Goal: Task Accomplishment & Management: Complete application form

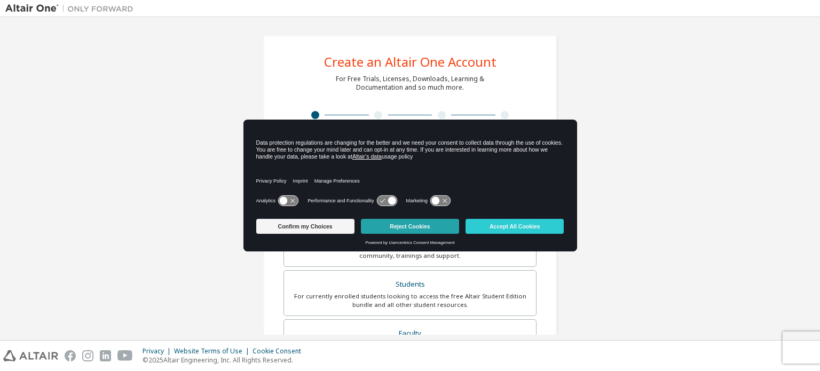
click at [402, 226] on button "Reject Cookies" at bounding box center [410, 226] width 98 height 15
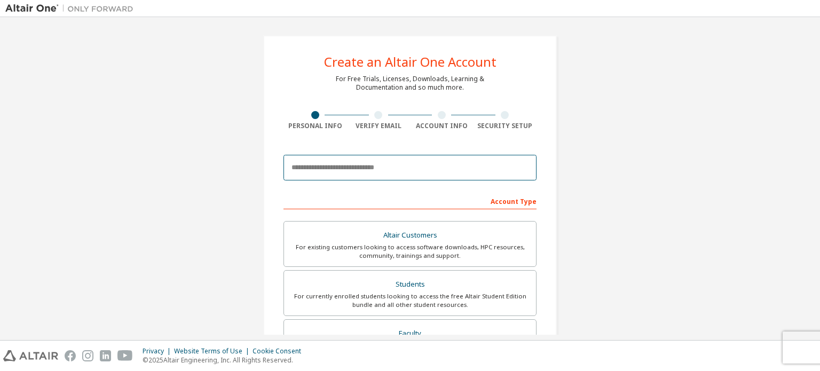
click at [392, 163] on input "email" at bounding box center [409, 168] width 253 height 26
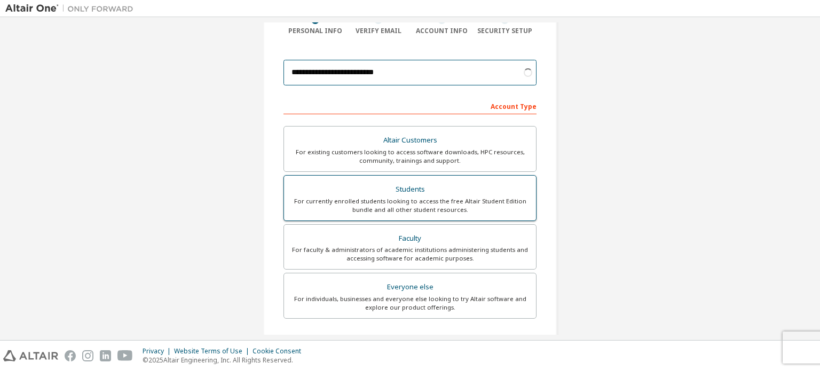
scroll to position [91, 0]
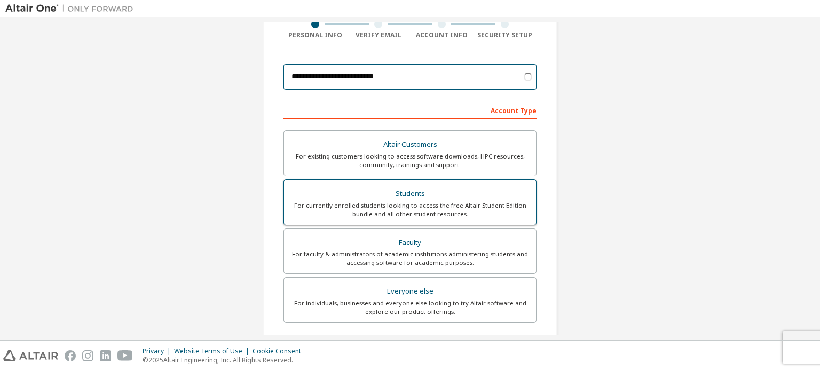
type input "**********"
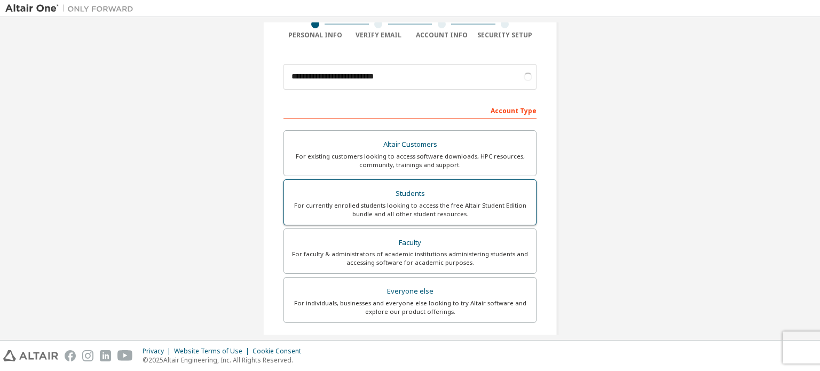
click at [482, 195] on div "Students" at bounding box center [409, 193] width 239 height 15
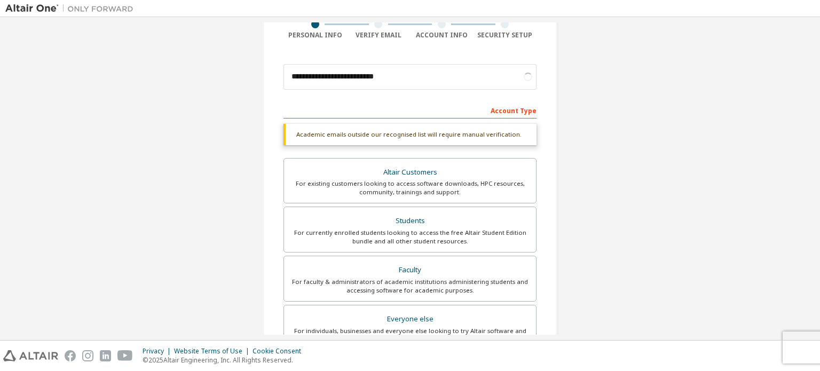
click at [440, 111] on div "Account Type" at bounding box center [409, 109] width 253 height 17
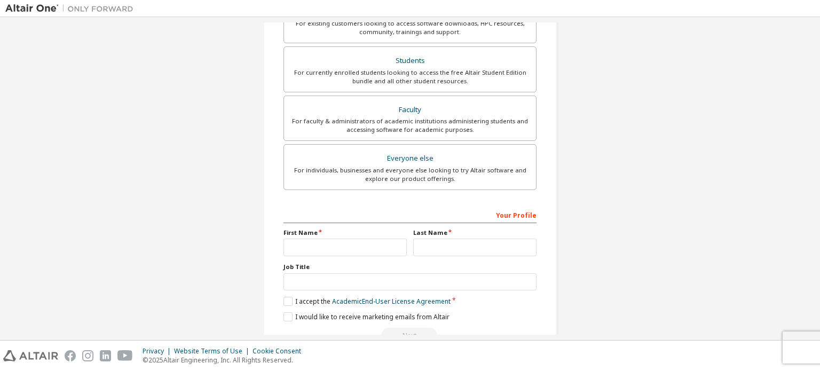
scroll to position [250, 0]
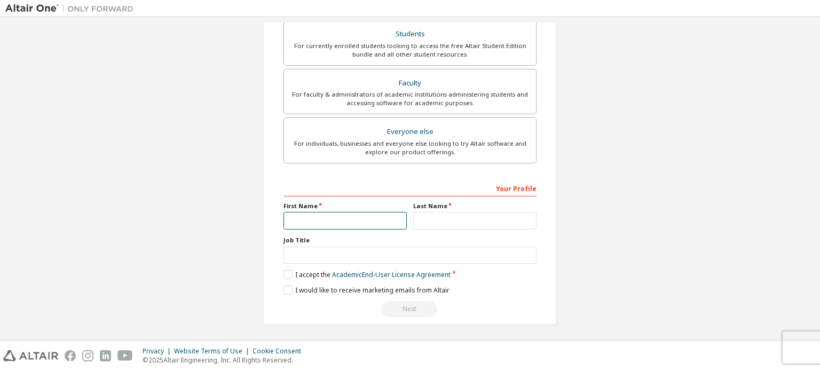
click at [344, 216] on input "text" at bounding box center [344, 221] width 123 height 18
type input "*****"
type input "**********"
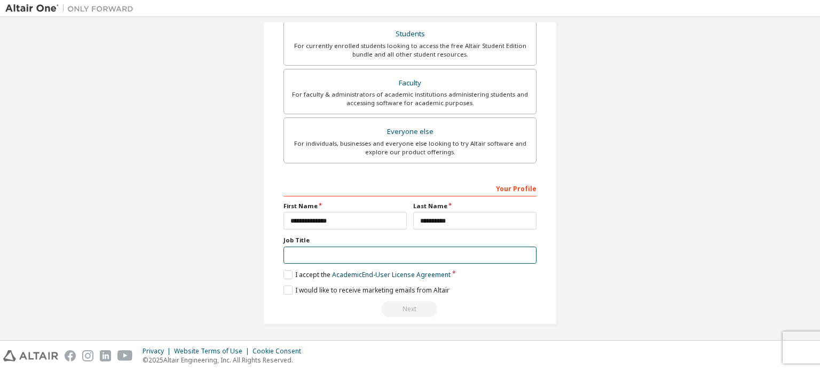
click at [387, 252] on input "text" at bounding box center [409, 256] width 253 height 18
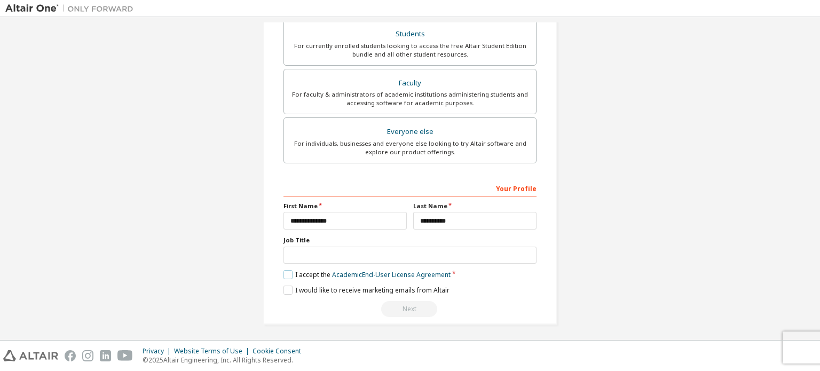
click at [292, 270] on label "I accept the Academic End-User License Agreement" at bounding box center [366, 274] width 167 height 9
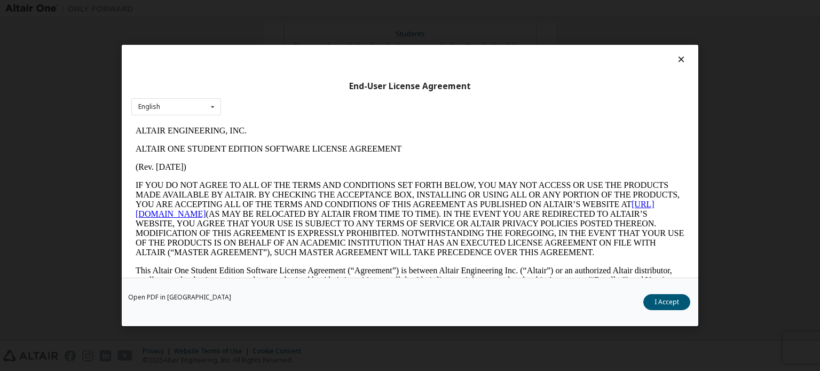
scroll to position [0, 0]
click at [660, 298] on button "I Accept" at bounding box center [666, 302] width 47 height 16
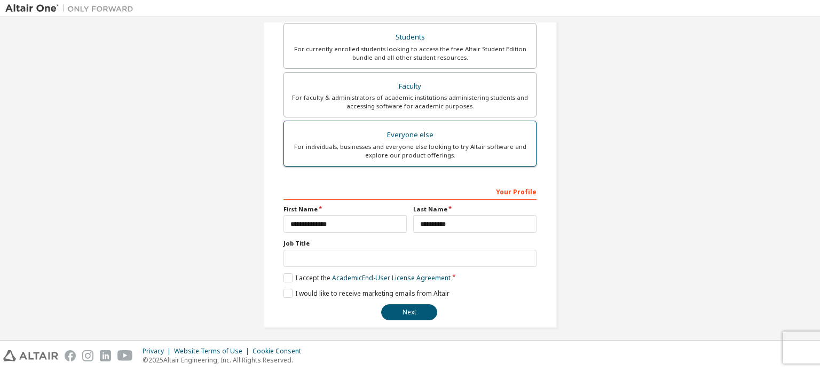
scroll to position [250, 0]
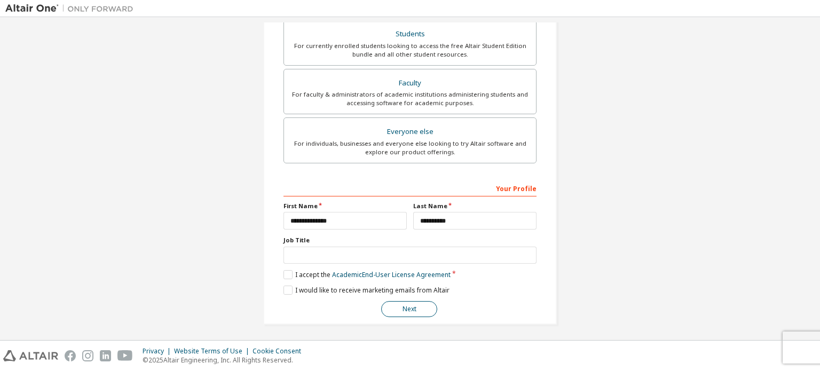
click at [418, 304] on button "Next" at bounding box center [409, 309] width 56 height 16
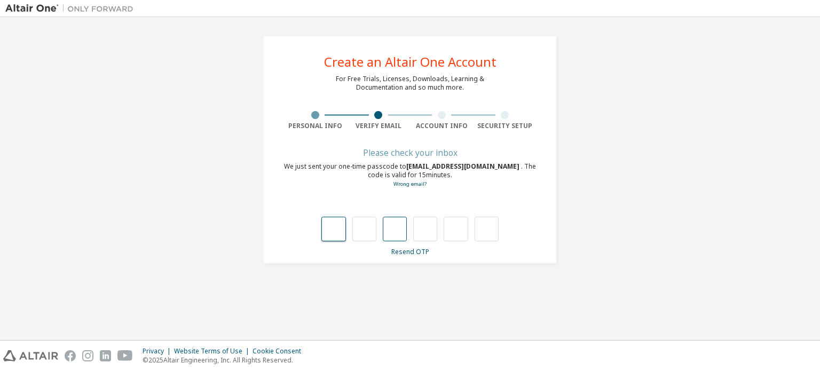
type input "*"
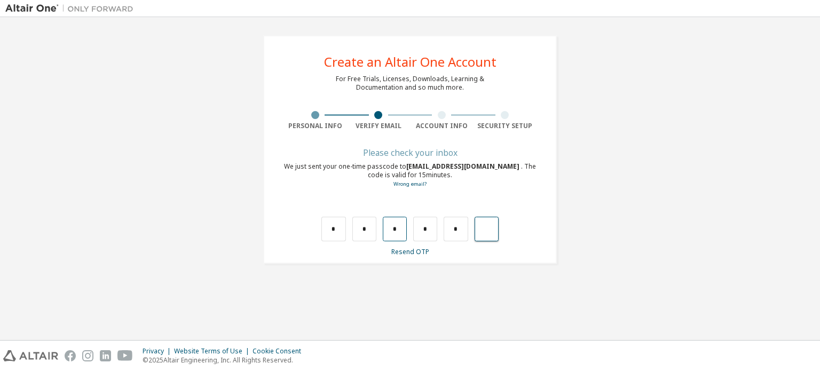
type input "*"
